Goal: Check status: Check status

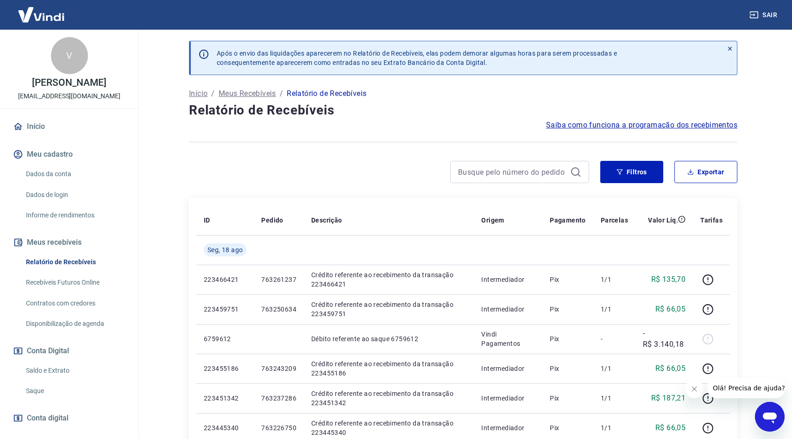
click at [67, 264] on link "Relatório de Recebíveis" at bounding box center [74, 261] width 105 height 19
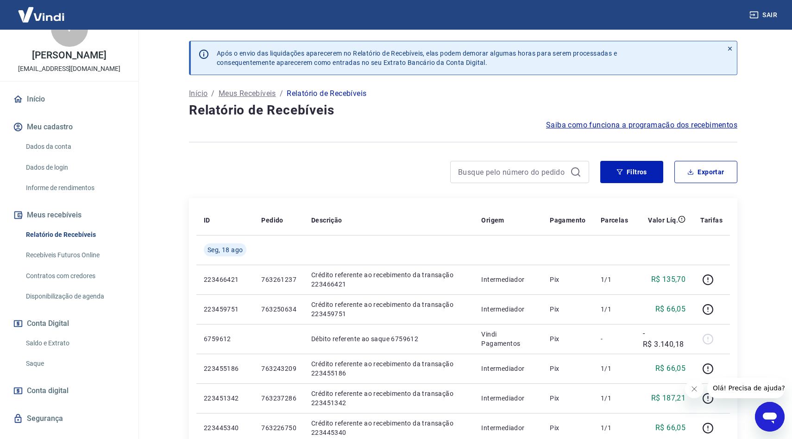
scroll to position [39, 0]
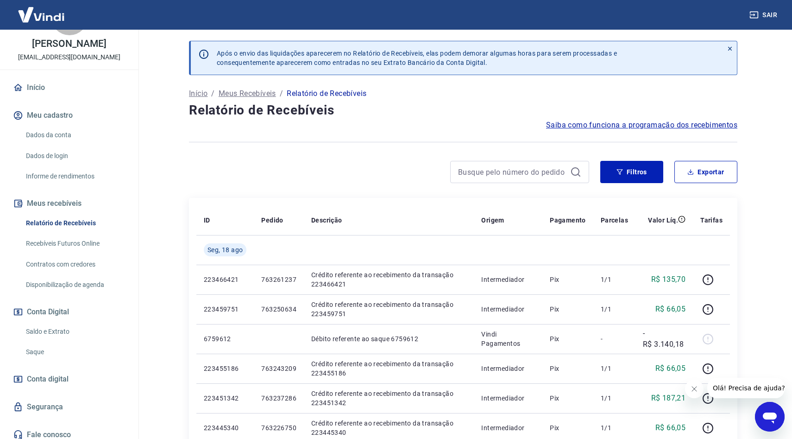
click at [48, 332] on link "Saldo e Extrato" at bounding box center [74, 331] width 105 height 19
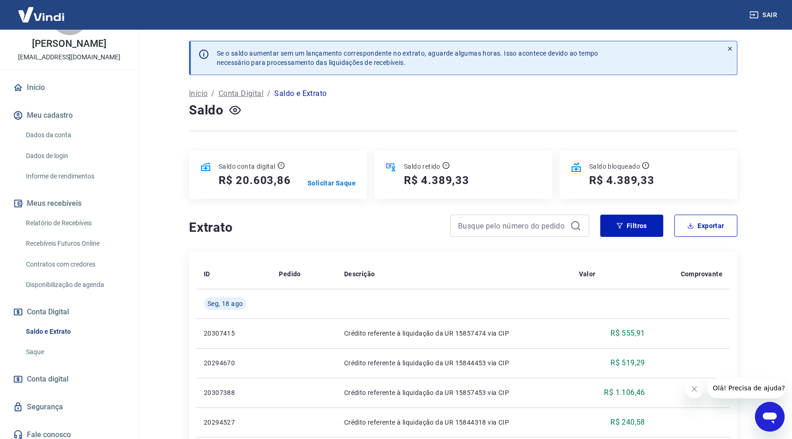
click at [465, 122] on div at bounding box center [463, 130] width 548 height 23
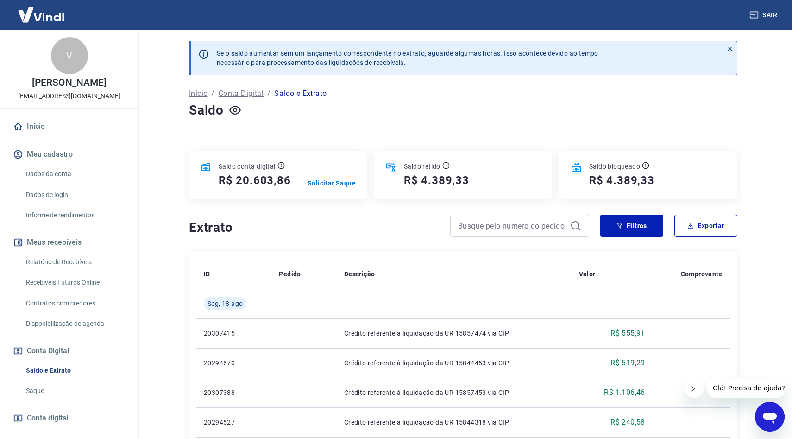
click at [523, 107] on div "Saldo" at bounding box center [463, 110] width 548 height 19
